Goal: Navigation & Orientation: Find specific page/section

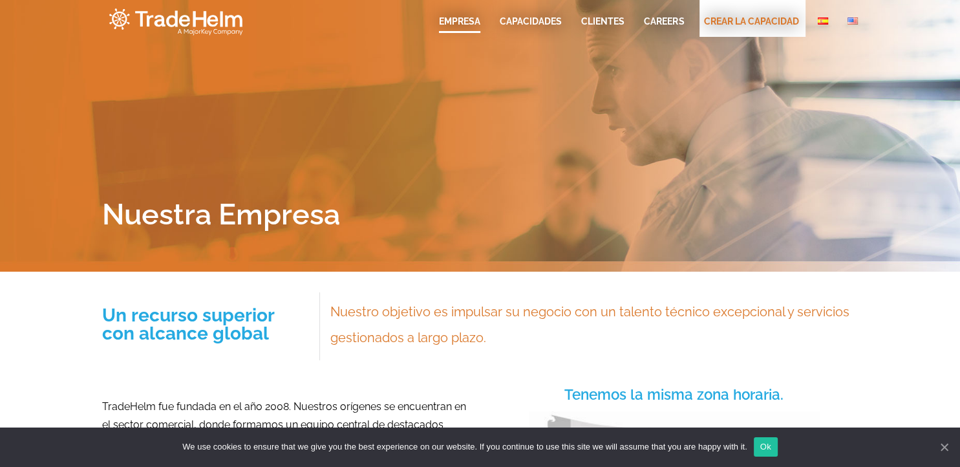
click at [459, 20] on link "EMPRESA" at bounding box center [459, 21] width 41 height 13
click at [583, 17] on link "Clientes" at bounding box center [602, 21] width 43 height 13
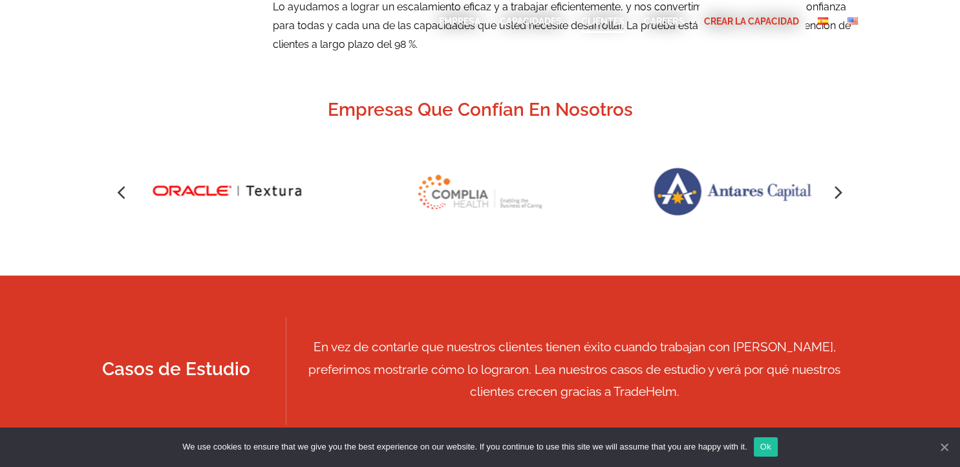
scroll to position [614, 0]
